Goal: Communication & Community: Answer question/provide support

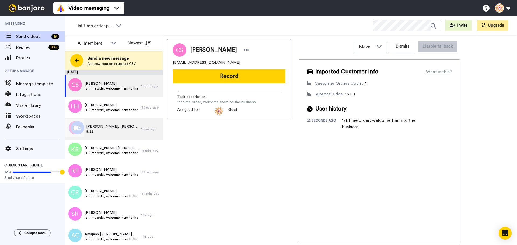
click at [100, 131] on span "8/22" at bounding box center [112, 132] width 53 height 4
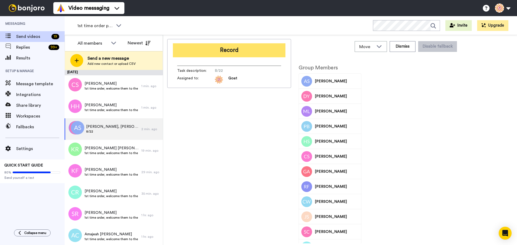
click at [217, 55] on button "Record" at bounding box center [229, 50] width 113 height 14
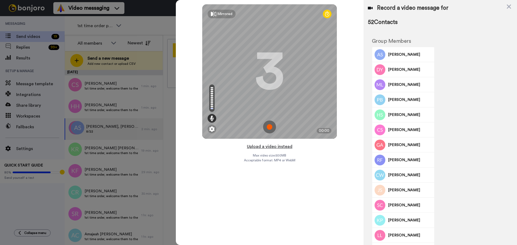
click at [266, 147] on button "Upload a video instead" at bounding box center [269, 146] width 49 height 7
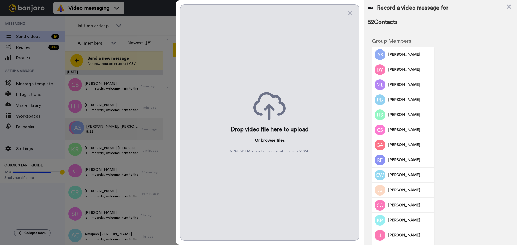
click at [267, 138] on button "browse" at bounding box center [268, 140] width 15 height 6
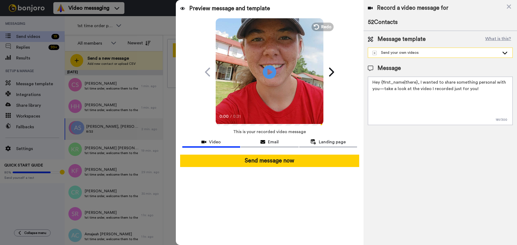
click at [432, 55] on div "Send your own videos" at bounding box center [436, 52] width 127 height 5
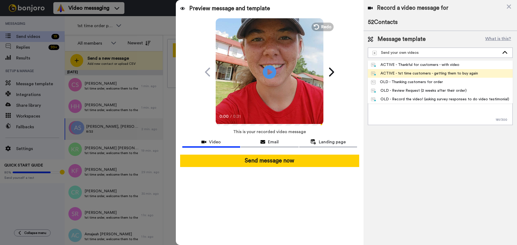
click at [415, 73] on div "ACTIVE - 1st time customers - getting them to buy again" at bounding box center [424, 73] width 107 height 5
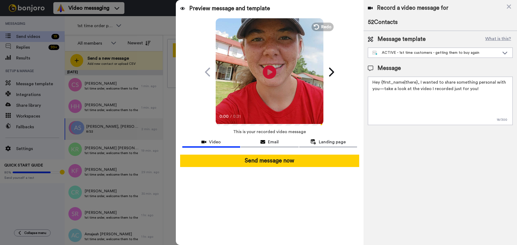
type textarea "Hi {first_name|there}! I wanted to give you a friendly nudge and make sure you'…"
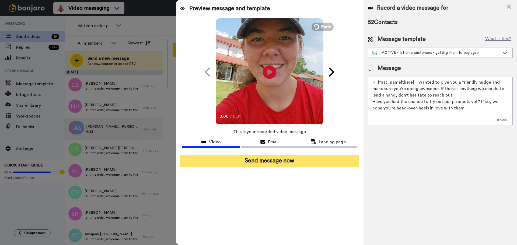
click at [339, 159] on button "Send message now" at bounding box center [269, 161] width 179 height 12
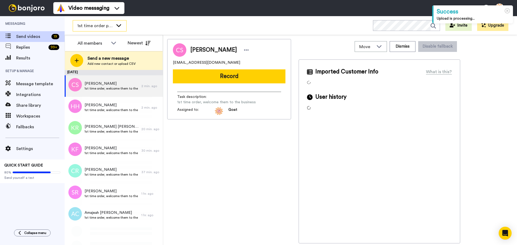
click at [103, 23] on span "1st time order people" at bounding box center [95, 26] width 36 height 6
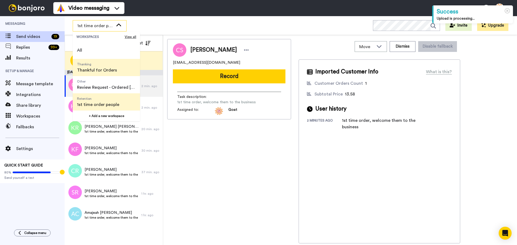
click at [105, 72] on span "Thankful for Orders" at bounding box center [97, 70] width 40 height 6
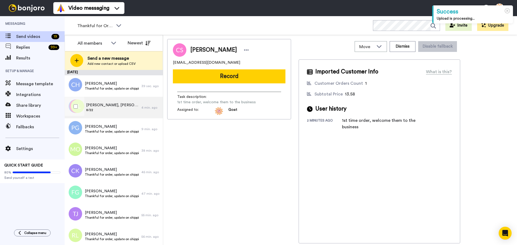
click at [130, 107] on span "[PERSON_NAME], [PERSON_NAME], [PERSON_NAME] & 100 others" at bounding box center [112, 105] width 53 height 5
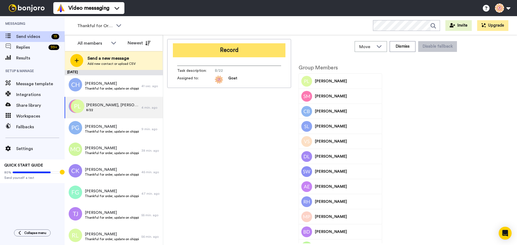
click at [238, 49] on button "Record" at bounding box center [229, 50] width 113 height 14
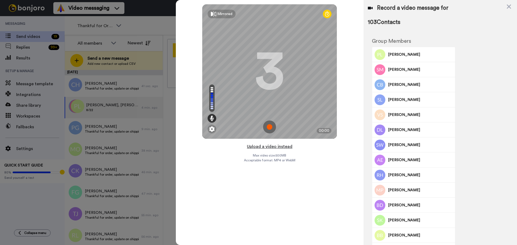
click at [266, 146] on button "Upload a video instead" at bounding box center [269, 146] width 49 height 7
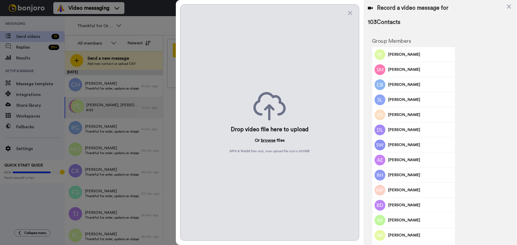
click at [267, 139] on button "browse" at bounding box center [268, 140] width 15 height 6
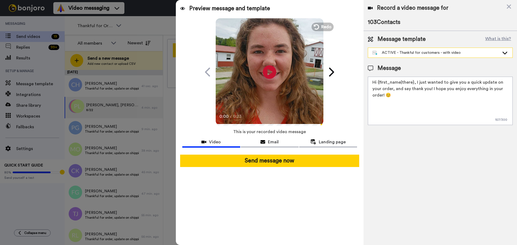
click at [430, 56] on div "ACTIVE - Thankful for customers - with video" at bounding box center [440, 53] width 144 height 10
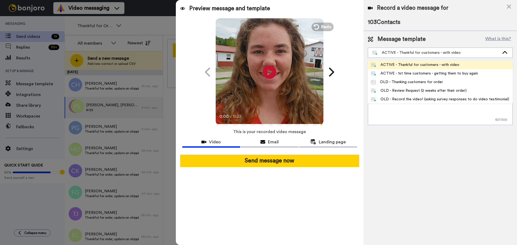
click at [422, 64] on div "ACTIVE - Thankful for customers - with video" at bounding box center [415, 64] width 88 height 5
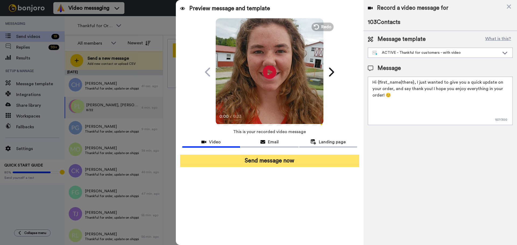
click at [313, 163] on button "Send message now" at bounding box center [269, 161] width 179 height 12
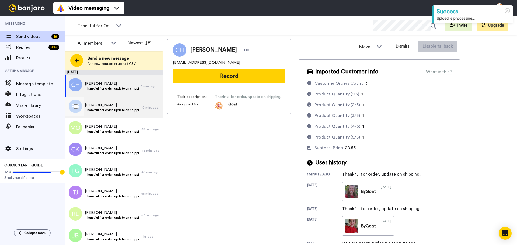
click at [122, 107] on span "[PERSON_NAME]" at bounding box center [112, 105] width 54 height 5
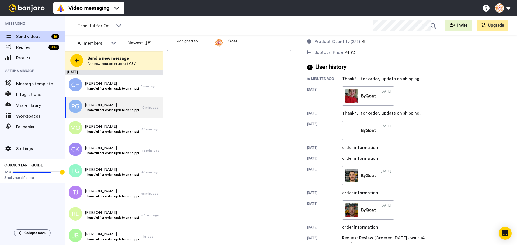
scroll to position [54, 0]
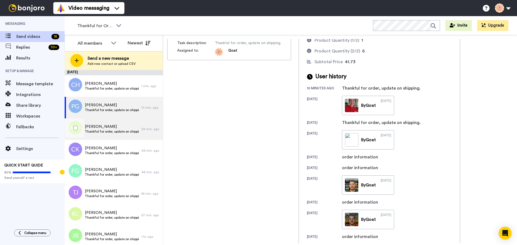
click at [108, 126] on span "[PERSON_NAME]" at bounding box center [112, 126] width 54 height 5
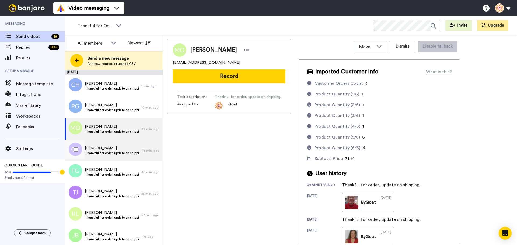
click at [122, 148] on span "[PERSON_NAME]" at bounding box center [112, 148] width 54 height 5
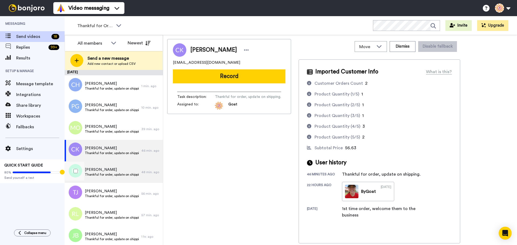
click at [98, 179] on div "Fernando Guevara Thankful for order, update on shipping." at bounding box center [103, 173] width 77 height 22
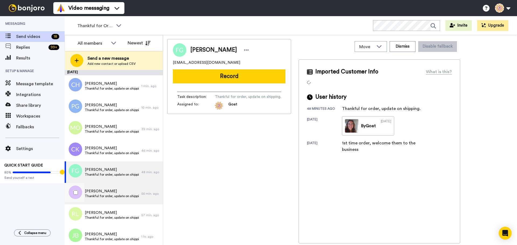
click at [117, 189] on span "[PERSON_NAME]" at bounding box center [112, 191] width 54 height 5
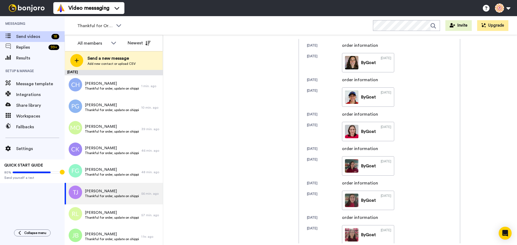
scroll to position [216, 0]
click at [106, 210] on div "Rylei Lockhart Thankful for order, update on shipping." at bounding box center [103, 216] width 77 height 22
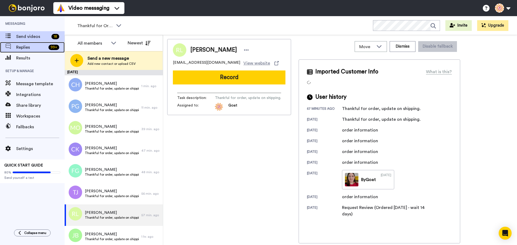
click at [36, 43] on div "Replies 99 +" at bounding box center [32, 47] width 65 height 11
click at [41, 45] on span "Replies" at bounding box center [31, 47] width 30 height 6
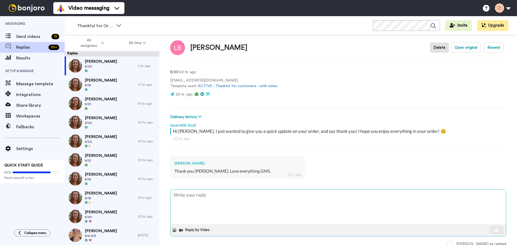
scroll to position [8, 0]
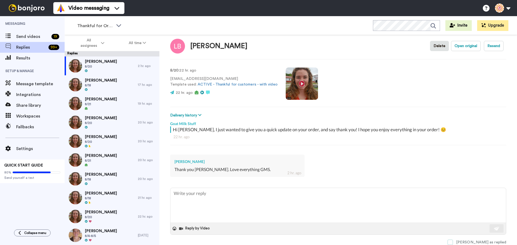
click at [453, 242] on span at bounding box center [450, 242] width 5 height 5
click at [105, 80] on div "Linda Daly 8/18" at bounding box center [101, 84] width 73 height 19
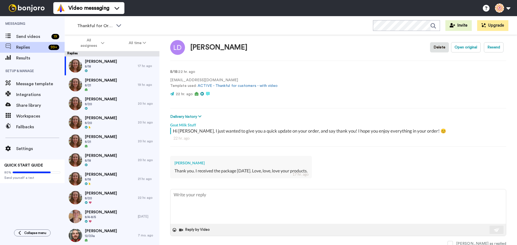
scroll to position [8, 0]
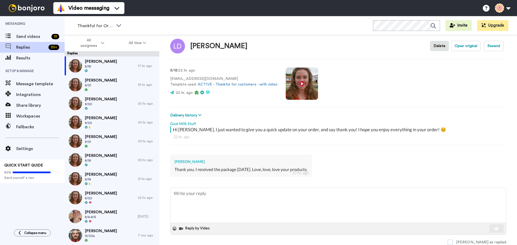
click at [453, 243] on span at bounding box center [450, 242] width 5 height 5
click at [95, 86] on span "8/21" at bounding box center [101, 85] width 32 height 4
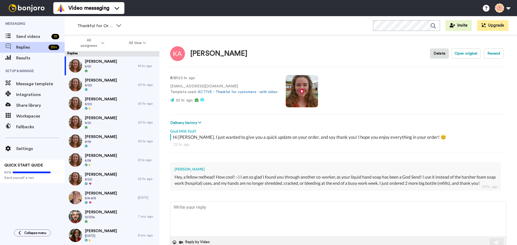
click at [294, 92] on video at bounding box center [302, 91] width 32 height 32
click at [308, 95] on video at bounding box center [302, 91] width 32 height 32
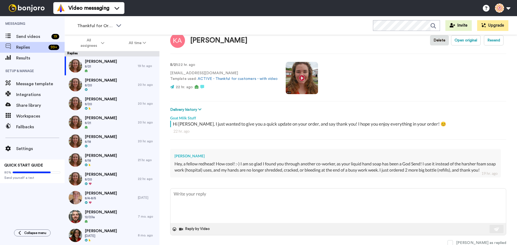
scroll to position [20, 0]
click at [453, 242] on span at bounding box center [450, 242] width 5 height 5
click at [97, 84] on span "8/20" at bounding box center [101, 85] width 32 height 4
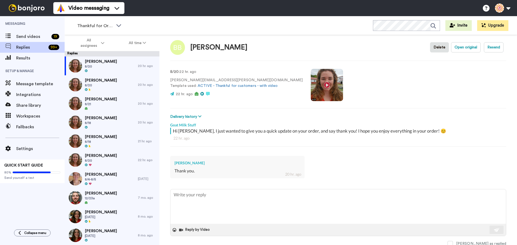
scroll to position [8, 0]
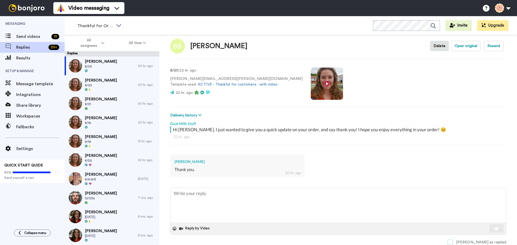
click at [453, 241] on span at bounding box center [450, 242] width 5 height 5
click at [104, 86] on div "Rose Willis 8/20" at bounding box center [101, 84] width 73 height 19
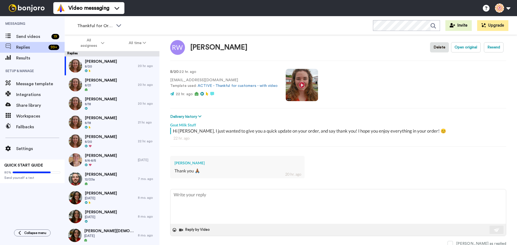
scroll to position [8, 0]
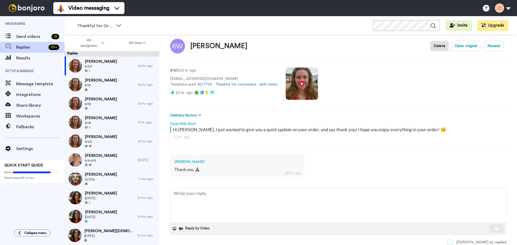
click at [453, 242] on span at bounding box center [450, 242] width 5 height 5
click at [82, 85] on img at bounding box center [75, 84] width 13 height 13
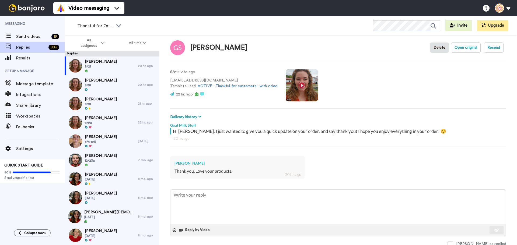
scroll to position [8, 0]
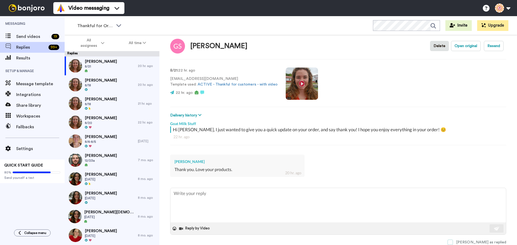
click at [453, 242] on span at bounding box center [450, 242] width 5 height 5
click at [107, 79] on span "Debbie Strain" at bounding box center [101, 80] width 32 height 5
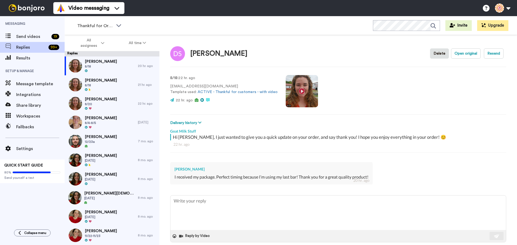
scroll to position [8, 0]
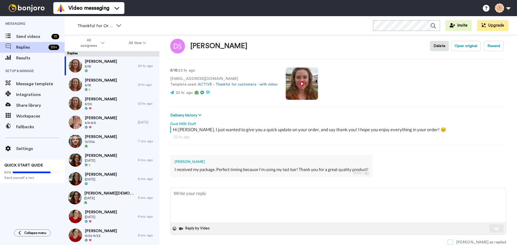
click at [453, 241] on span at bounding box center [450, 242] width 5 height 5
click at [100, 86] on span "8/18" at bounding box center [101, 85] width 32 height 4
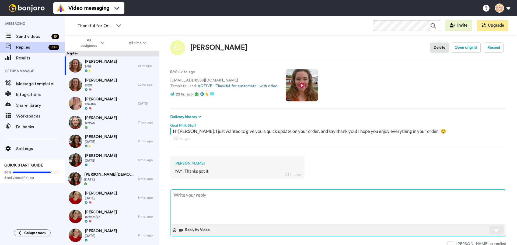
scroll to position [8, 0]
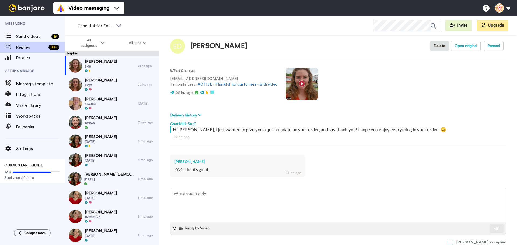
click at [453, 242] on span at bounding box center [450, 242] width 5 height 5
click at [91, 86] on span "8/20" at bounding box center [101, 85] width 32 height 4
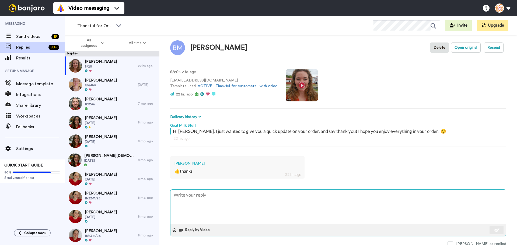
scroll to position [8, 0]
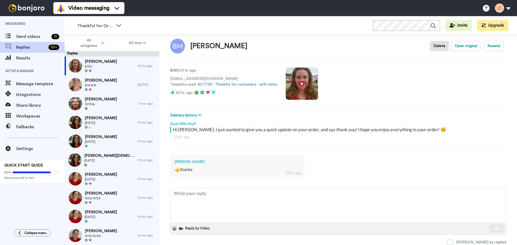
click at [453, 241] on span at bounding box center [450, 242] width 5 height 5
click at [82, 78] on div "VICKI HILLEGASS 8/4-8/5" at bounding box center [101, 84] width 73 height 19
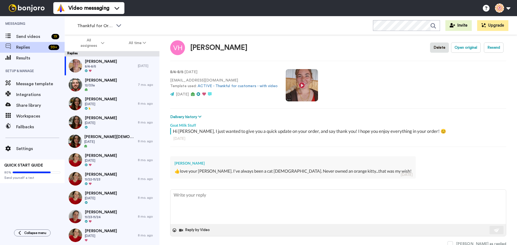
scroll to position [8, 0]
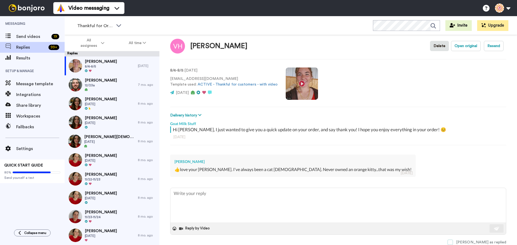
click at [453, 241] on span at bounding box center [450, 242] width 5 height 5
click at [90, 88] on div at bounding box center [101, 90] width 32 height 4
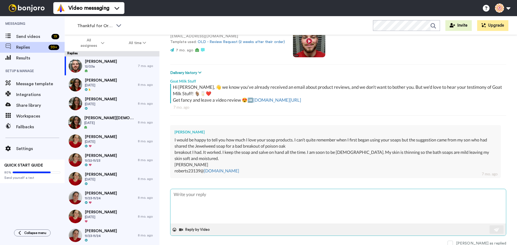
scroll to position [51, 0]
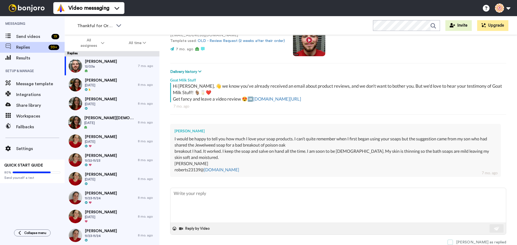
click at [453, 242] on span at bounding box center [450, 242] width 5 height 5
click at [96, 79] on span "Patti Tolan" at bounding box center [101, 80] width 32 height 5
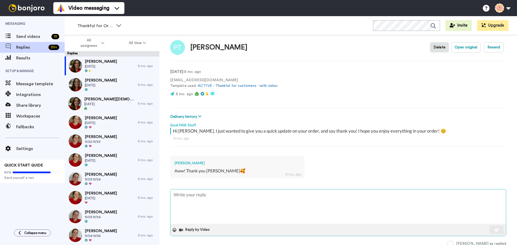
scroll to position [8, 0]
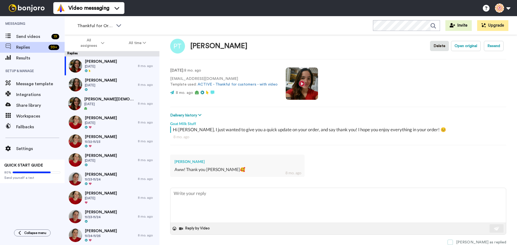
click at [453, 242] on span at bounding box center [450, 242] width 5 height 5
click at [119, 86] on div "Suzanne Kelley 12/16/24" at bounding box center [101, 84] width 73 height 19
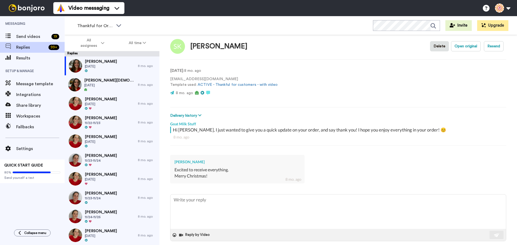
scroll to position [14, 0]
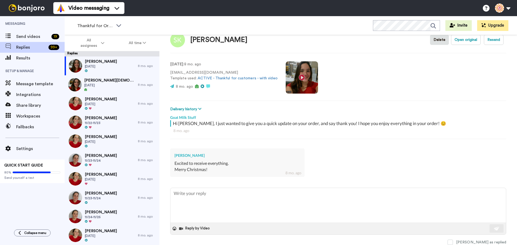
drag, startPoint x: 471, startPoint y: 243, endPoint x: 463, endPoint y: 238, distance: 9.2
click at [453, 243] on span at bounding box center [450, 242] width 5 height 5
click at [128, 88] on div "Debra Brahm 12/17/24" at bounding box center [101, 84] width 73 height 19
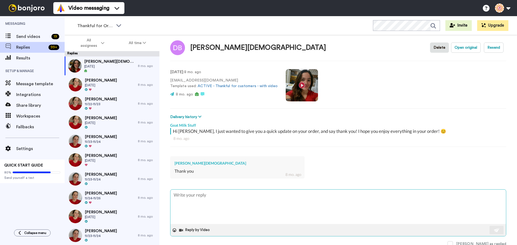
scroll to position [8, 0]
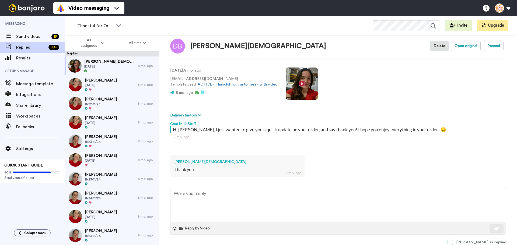
click at [453, 244] on span at bounding box center [450, 242] width 5 height 5
click at [97, 89] on div at bounding box center [101, 90] width 32 height 4
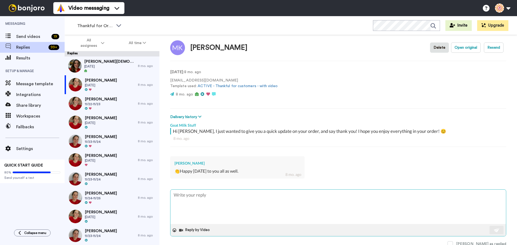
scroll to position [8, 0]
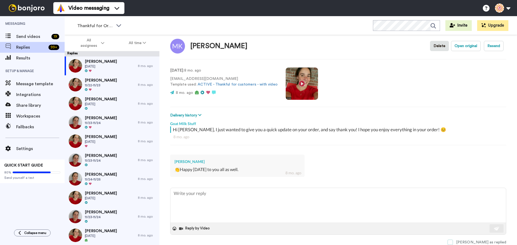
click at [453, 241] on span at bounding box center [450, 242] width 5 height 5
click at [96, 90] on div at bounding box center [101, 90] width 32 height 4
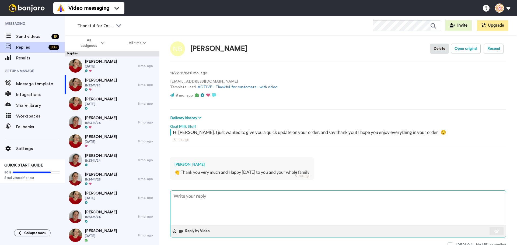
scroll to position [8, 0]
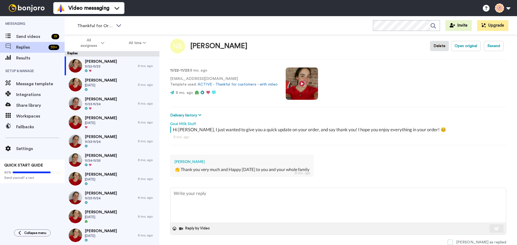
click at [453, 244] on span at bounding box center [450, 242] width 5 height 5
click at [89, 82] on span "Margaret Mayer" at bounding box center [101, 80] width 32 height 5
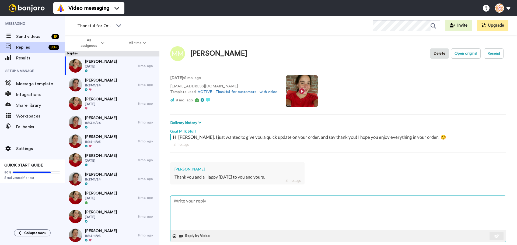
scroll to position [8, 0]
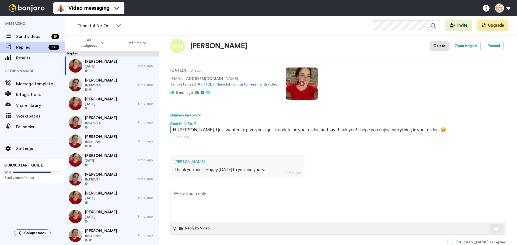
click at [453, 242] on span at bounding box center [450, 242] width 5 height 5
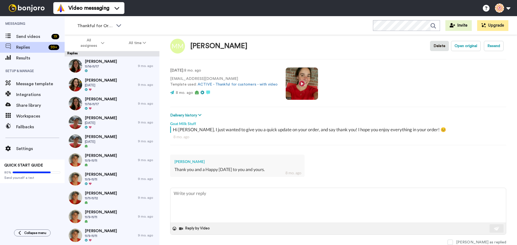
type textarea "x"
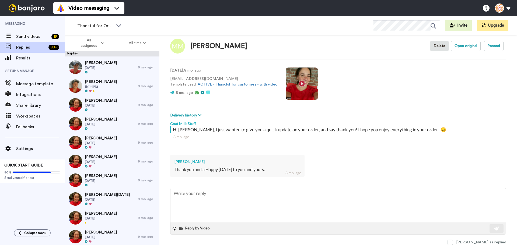
scroll to position [751, 0]
